Goal: Task Accomplishment & Management: Complete application form

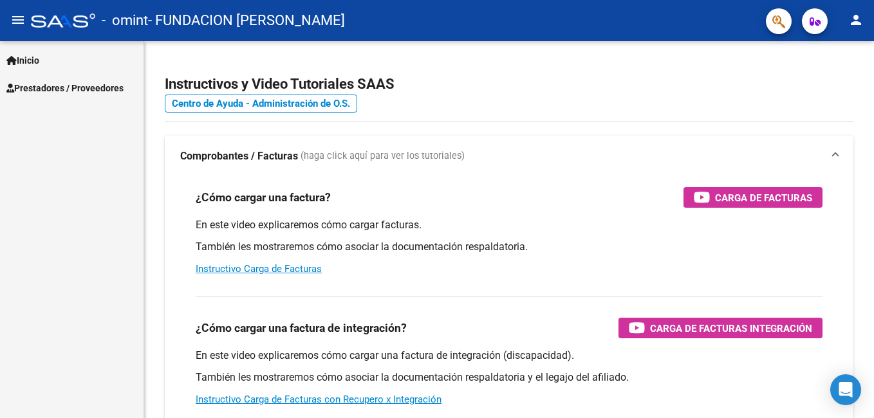
click at [68, 84] on span "Prestadores / Proveedores" at bounding box center [64, 88] width 117 height 14
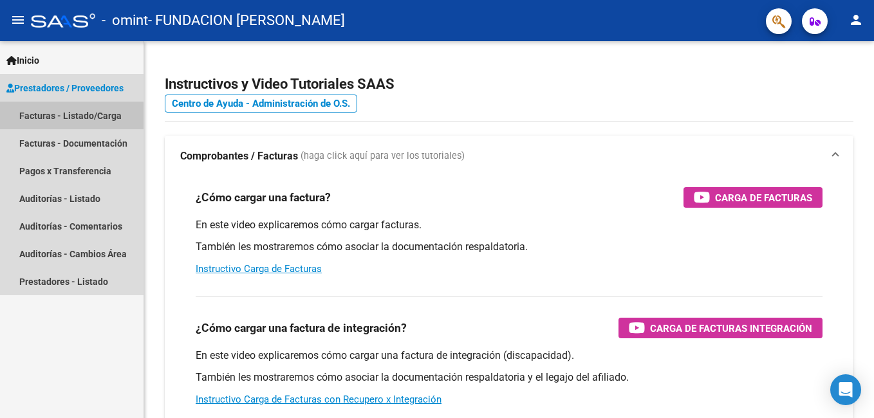
click at [71, 116] on link "Facturas - Listado/Carga" at bounding box center [71, 116] width 143 height 28
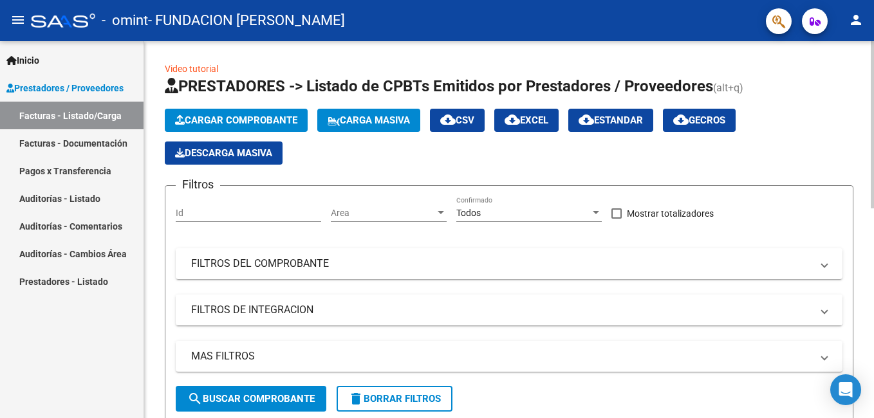
click at [230, 125] on span "Cargar Comprobante" at bounding box center [236, 121] width 122 height 12
click at [223, 125] on span "Cargar Comprobante" at bounding box center [236, 121] width 122 height 12
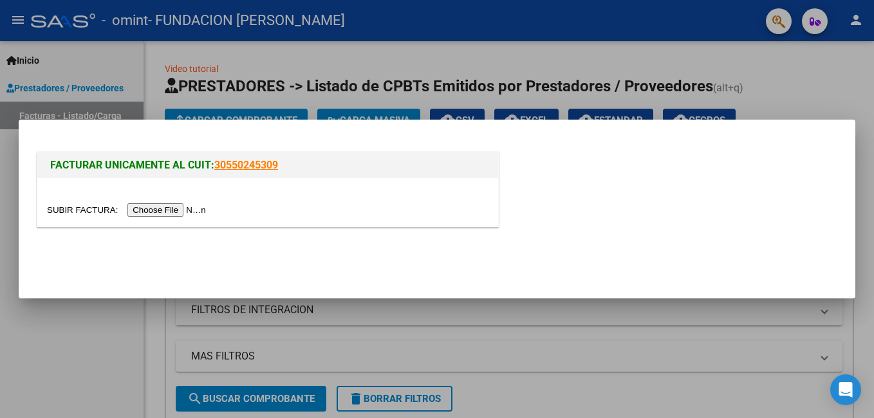
click at [161, 214] on input "file" at bounding box center [128, 210] width 163 height 14
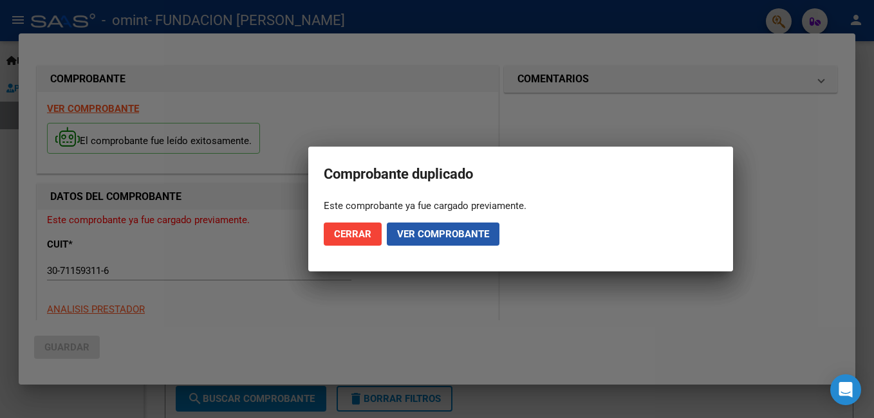
click at [432, 235] on span "Ver comprobante" at bounding box center [443, 234] width 92 height 12
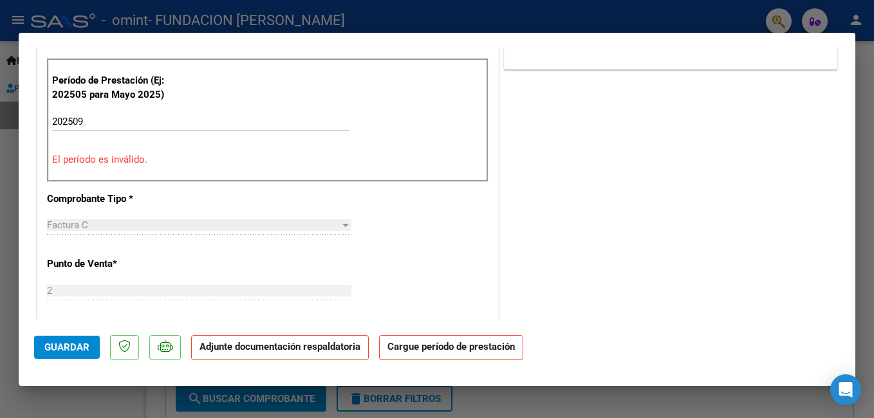
scroll to position [322, 0]
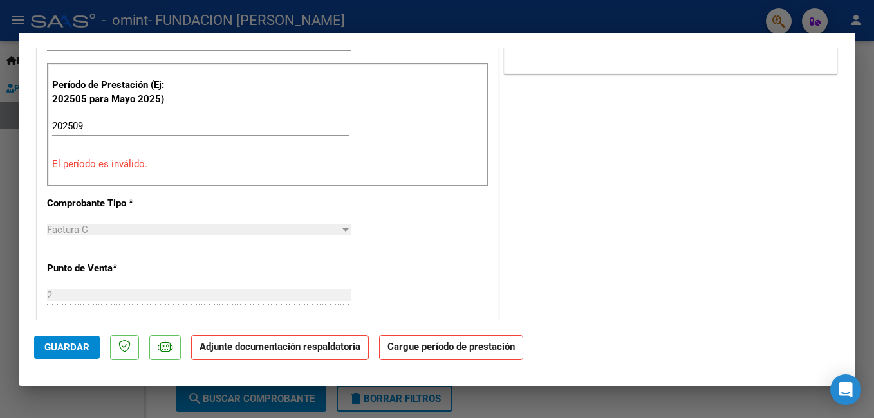
click at [130, 158] on p "El período es inválido." at bounding box center [267, 164] width 431 height 15
drag, startPoint x: 130, startPoint y: 158, endPoint x: 419, endPoint y: 248, distance: 303.4
click at [418, 247] on div "CUIT * 30-71159311-6 Ingresar CUIT ANALISIS PRESTADOR FUNDACION [PERSON_NAME] A…" at bounding box center [267, 346] width 461 height 962
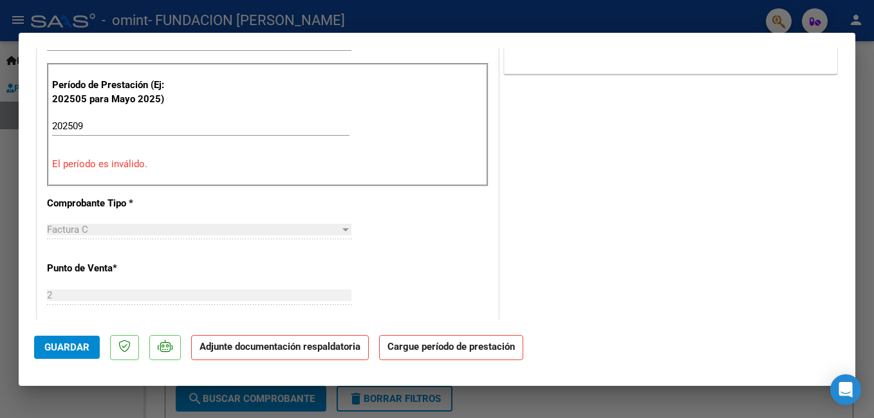
click at [149, 119] on div "202509 Ingrese el Período de Prestación como indica el ejemplo" at bounding box center [200, 125] width 297 height 19
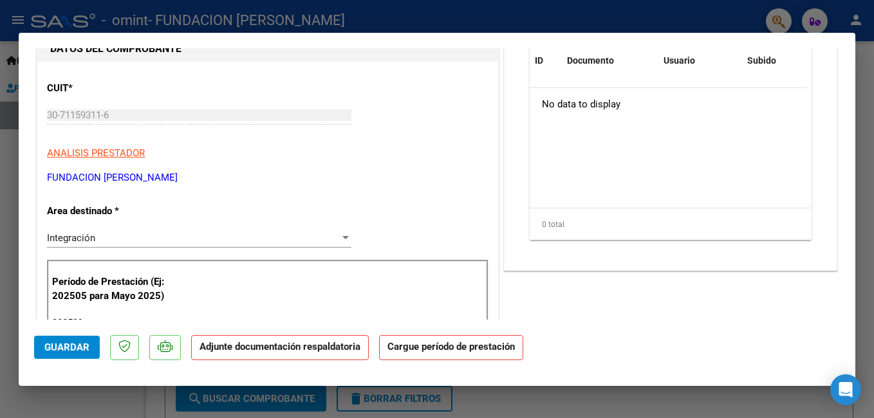
scroll to position [0, 0]
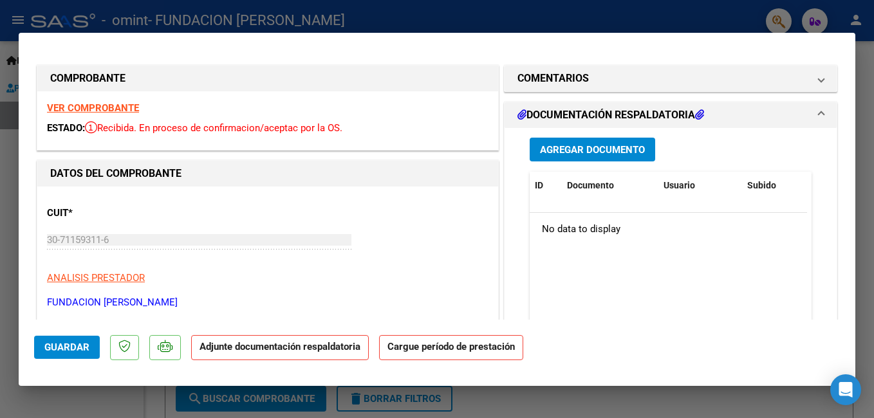
click at [71, 352] on span "Guardar" at bounding box center [66, 348] width 45 height 12
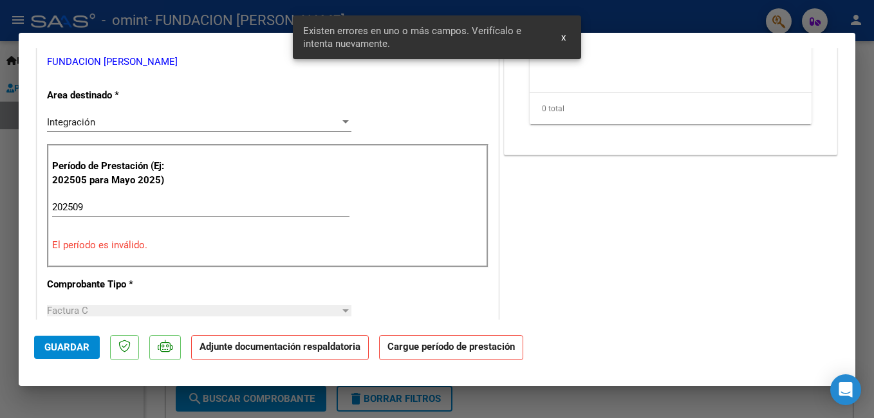
scroll to position [250, 0]
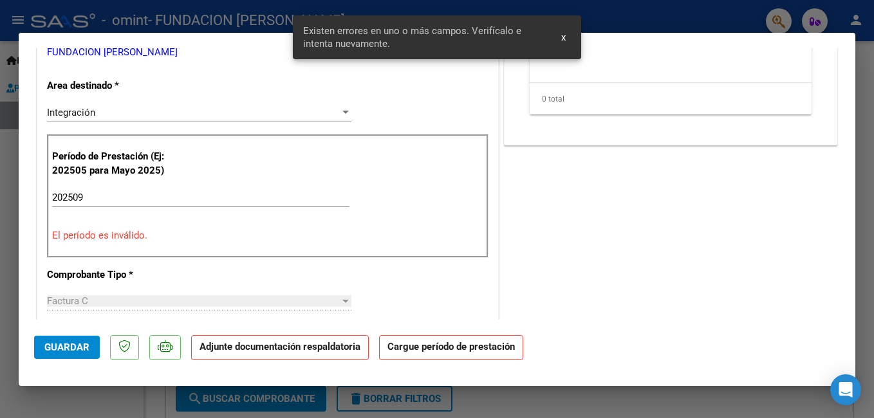
click at [563, 42] on span "x" at bounding box center [563, 38] width 5 height 12
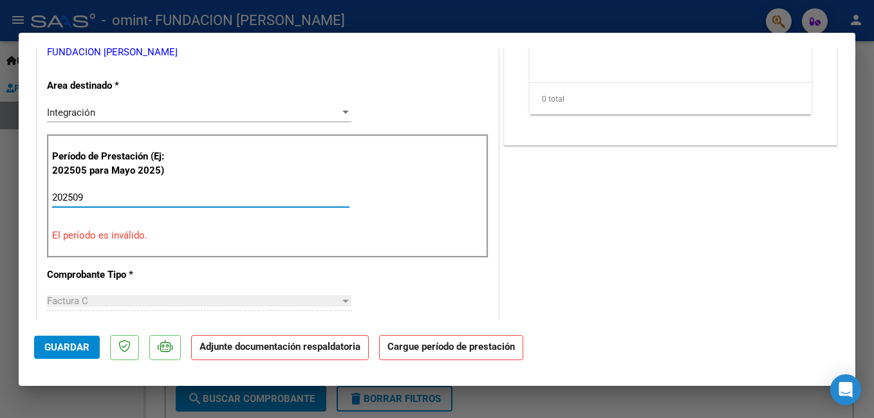
drag, startPoint x: 124, startPoint y: 196, endPoint x: -3, endPoint y: 196, distance: 126.7
click at [0, 196] on html "menu - omint - FUNDACION [PERSON_NAME] person Inicio Instructivos Contacto OS P…" at bounding box center [437, 209] width 874 height 418
type input "202509"
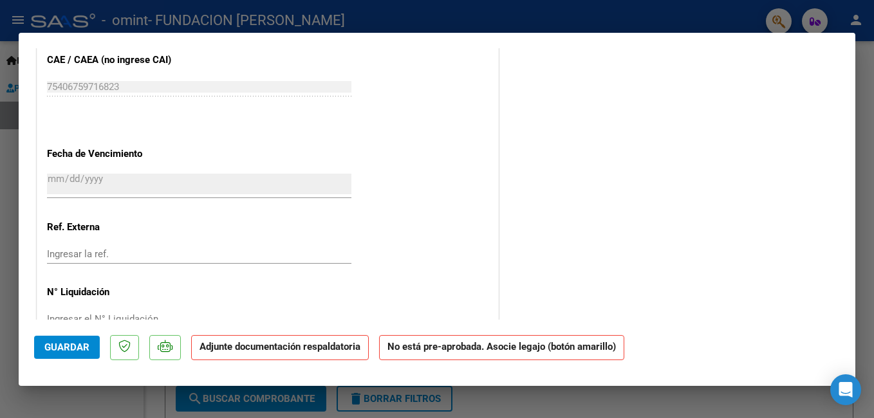
scroll to position [798, 0]
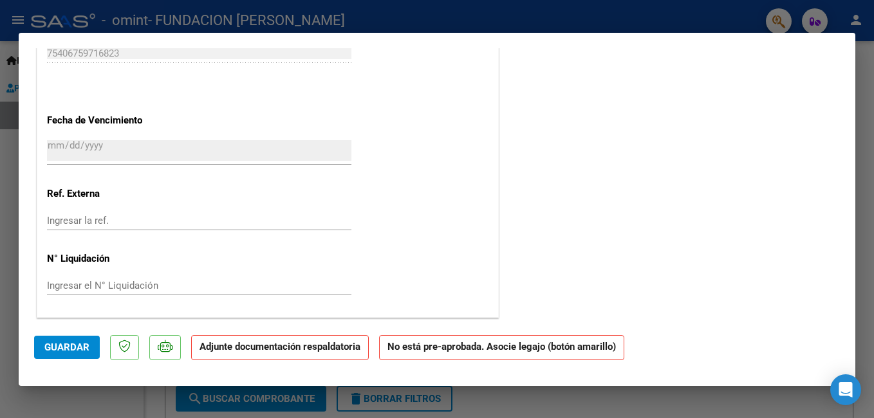
click at [64, 347] on span "Guardar" at bounding box center [66, 348] width 45 height 12
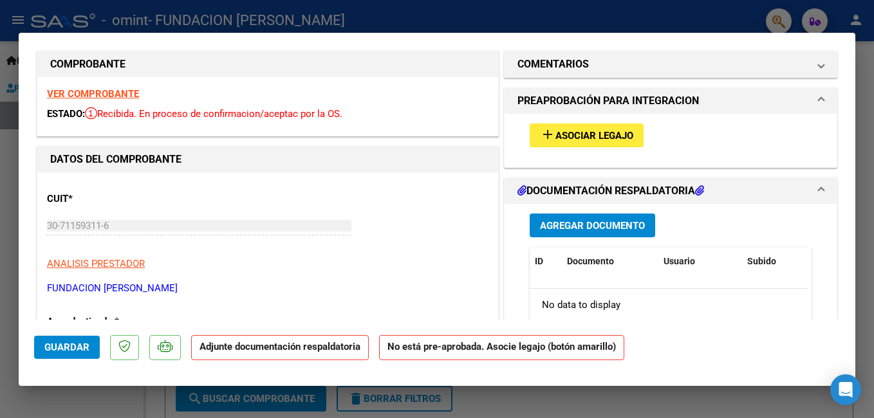
scroll to position [0, 0]
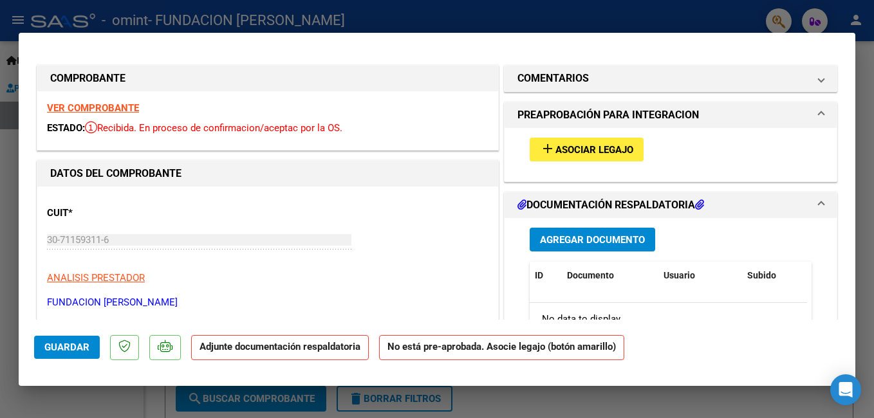
click at [599, 140] on button "add Asociar Legajo" at bounding box center [586, 150] width 114 height 24
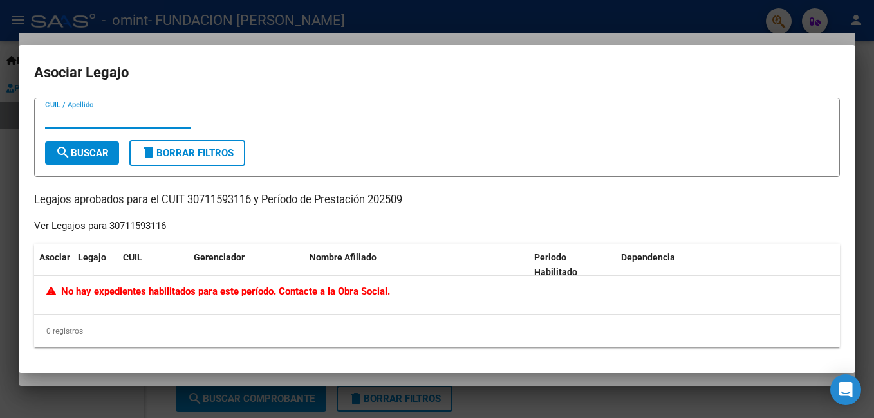
click at [607, 398] on div at bounding box center [437, 209] width 874 height 418
